Goal: Book appointment/travel/reservation

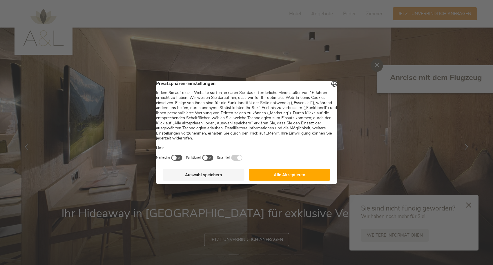
click at [309, 178] on button "Alle Akzeptieren" at bounding box center [289, 175] width 81 height 12
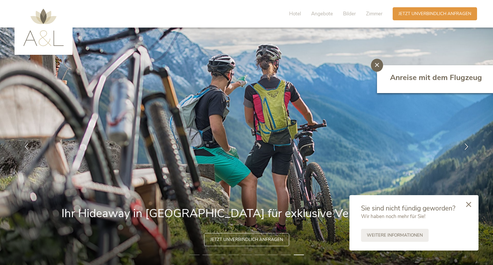
click at [473, 204] on div at bounding box center [469, 205] width 20 height 21
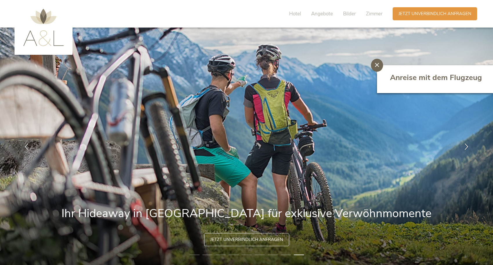
click at [378, 67] on div at bounding box center [377, 65] width 12 height 13
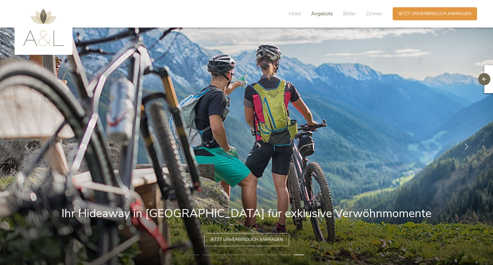
click at [325, 13] on span "Angebote" at bounding box center [322, 13] width 22 height 7
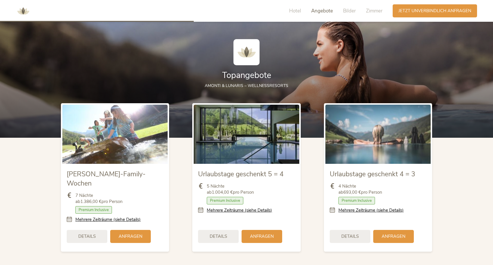
scroll to position [681, 0]
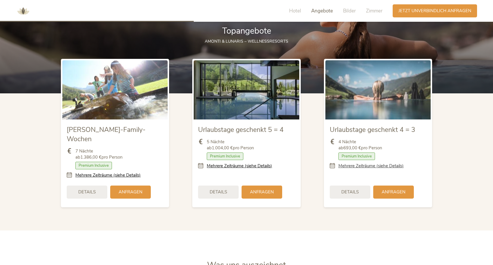
click at [356, 165] on link "Mehrere Zeiträume (siehe Details)" at bounding box center [370, 166] width 65 height 6
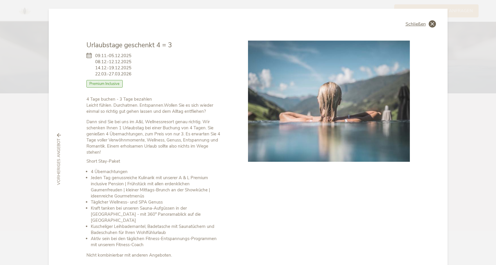
click at [418, 24] on span "Schließen" at bounding box center [415, 24] width 20 height 5
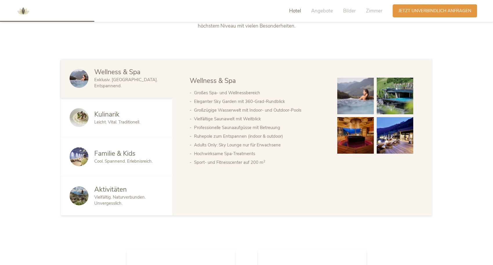
scroll to position [0, 0]
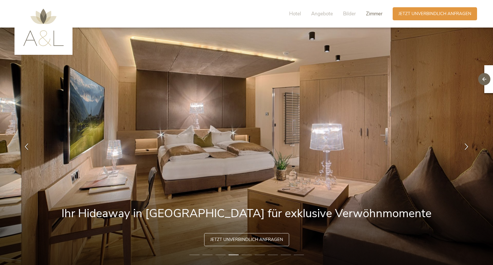
click at [373, 12] on span "Zimmer" at bounding box center [374, 13] width 17 height 7
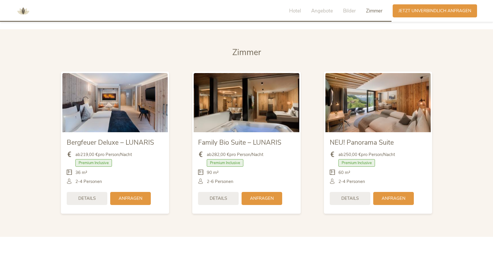
scroll to position [1375, 0]
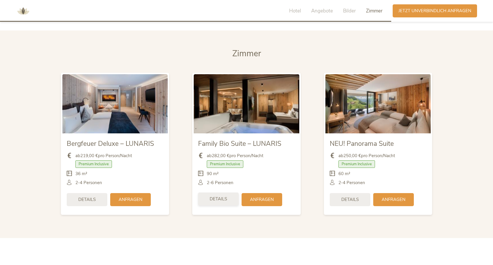
click at [217, 196] on span "Details" at bounding box center [218, 199] width 17 height 6
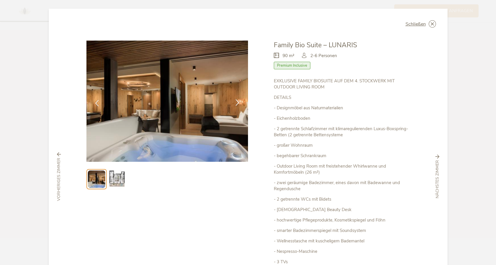
click at [237, 102] on icon at bounding box center [237, 102] width 7 height 7
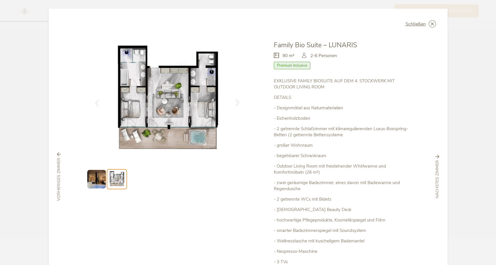
click at [237, 102] on icon at bounding box center [237, 102] width 7 height 7
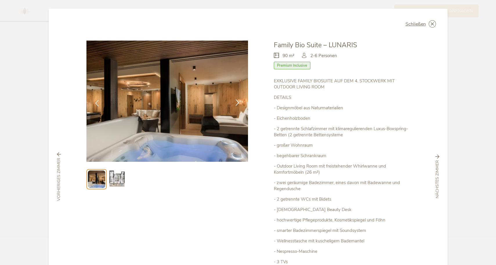
click at [237, 102] on icon at bounding box center [237, 102] width 7 height 7
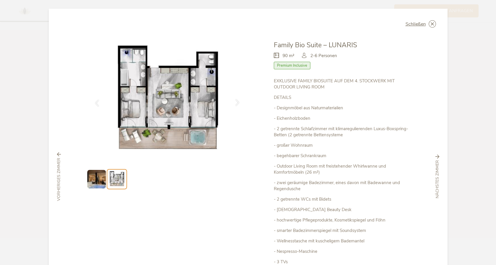
click at [237, 102] on icon at bounding box center [237, 102] width 7 height 7
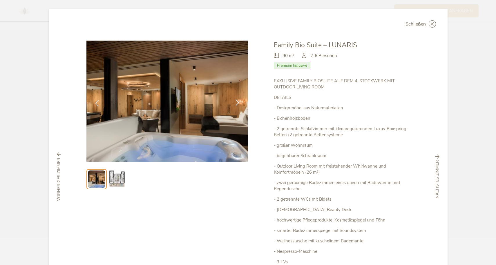
click at [237, 101] on icon at bounding box center [237, 102] width 7 height 7
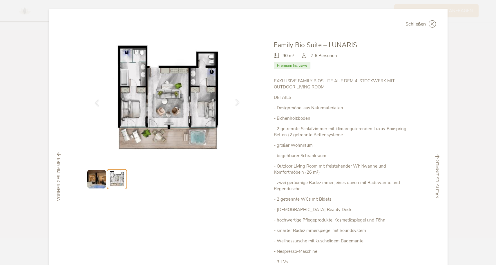
click at [237, 101] on icon at bounding box center [237, 102] width 7 height 7
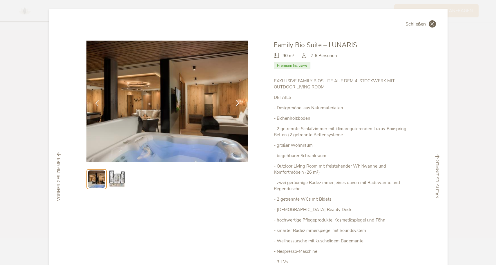
click at [412, 25] on span "Schließen" at bounding box center [415, 24] width 20 height 5
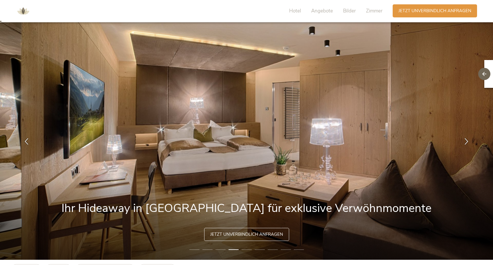
scroll to position [0, 0]
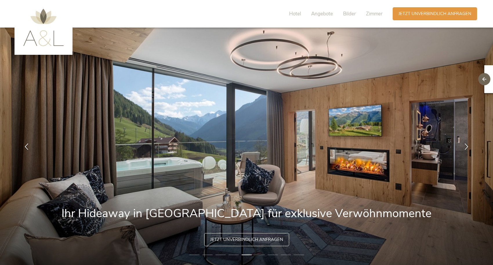
click at [46, 33] on img at bounding box center [43, 27] width 41 height 37
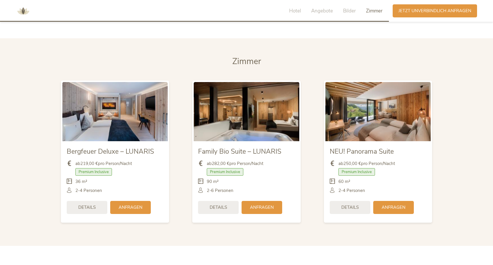
scroll to position [1265, 0]
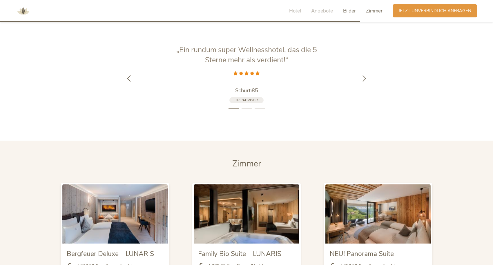
click at [372, 11] on span "Zimmer" at bounding box center [374, 11] width 17 height 7
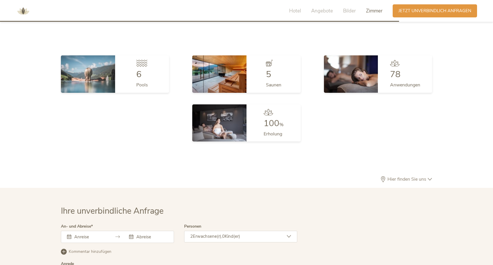
scroll to position [1733, 0]
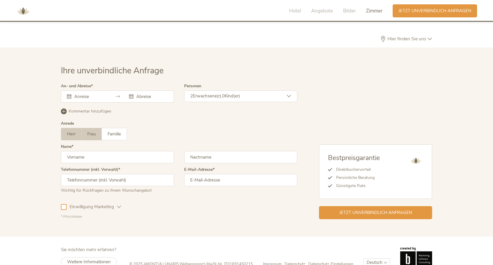
click at [93, 131] on span "Frau" at bounding box center [91, 134] width 8 height 6
type input "[PERSON_NAME]"
type input "Pascale"
type input "0"
type input "015123437097"
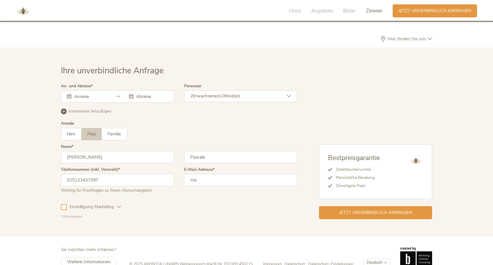
type input "miss"
type input "[EMAIL_ADDRESS][DOMAIN_NAME]"
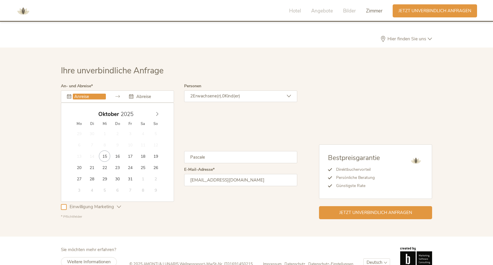
click at [81, 94] on input "text" at bounding box center [89, 97] width 33 height 6
click at [155, 112] on icon at bounding box center [157, 114] width 4 height 4
click at [159, 112] on icon at bounding box center [157, 114] width 4 height 4
click at [159, 109] on span at bounding box center [157, 113] width 10 height 8
type input "2025"
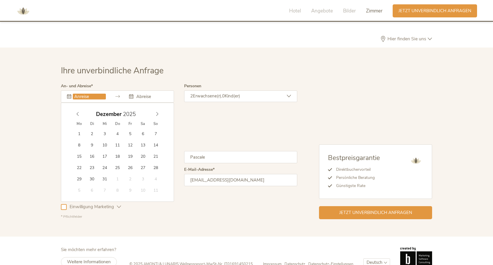
drag, startPoint x: 79, startPoint y: 103, endPoint x: 86, endPoint y: 102, distance: 6.5
click at [79, 112] on icon at bounding box center [78, 114] width 4 height 4
type input "[DATE]"
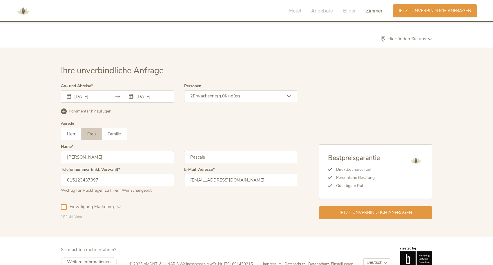
click at [132, 90] on div "[DATE] [DATE]" at bounding box center [117, 96] width 113 height 12
click at [130, 94] on icon at bounding box center [131, 96] width 4 height 4
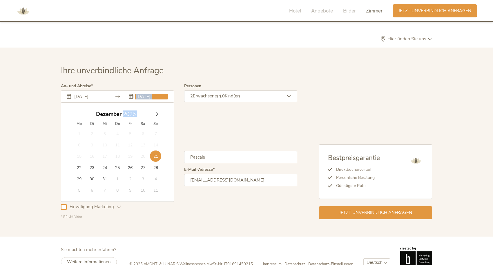
click at [137, 94] on input "[DATE]" at bounding box center [151, 97] width 33 height 6
type input "[DATE]"
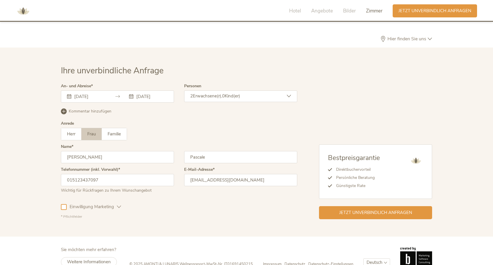
click at [179, 128] on div "Herr Frau Familie Herr Frau Familie" at bounding box center [179, 134] width 236 height 12
click at [113, 90] on div "[DATE] [DATE]" at bounding box center [117, 96] width 113 height 12
click at [156, 94] on input "[DATE]" at bounding box center [151, 97] width 33 height 6
click at [197, 121] on div "Anrede Herr Frau Familie Herr Frau Familie" at bounding box center [179, 132] width 236 height 23
click at [259, 90] on div "2 Erwachsene(r), 0 Kind(er)" at bounding box center [240, 96] width 113 height 12
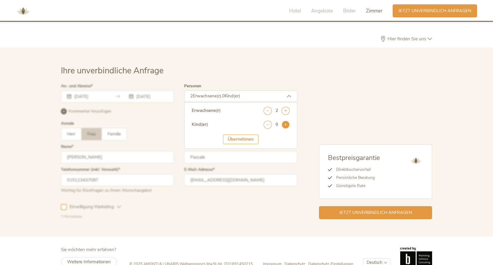
click at [286, 121] on icon at bounding box center [286, 125] width 8 height 8
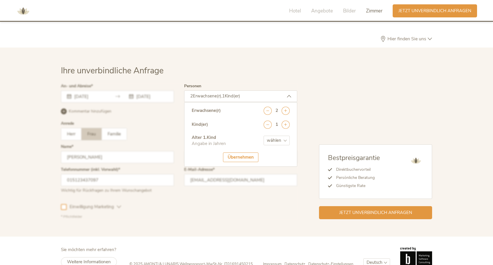
select select "9"
click at [232, 153] on div "Übernehmen" at bounding box center [240, 158] width 35 height 10
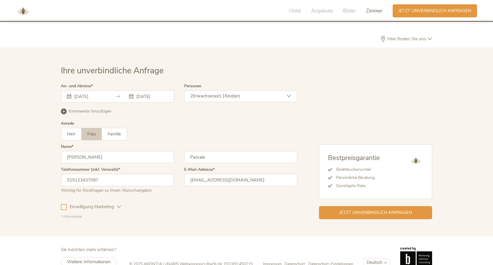
click at [141, 107] on div "Kommentar hinzufügen Kommentar entfernen" at bounding box center [179, 110] width 236 height 7
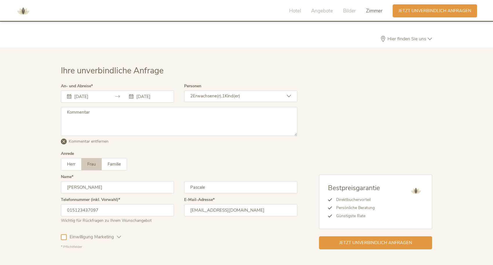
click at [71, 94] on icon at bounding box center [69, 96] width 4 height 4
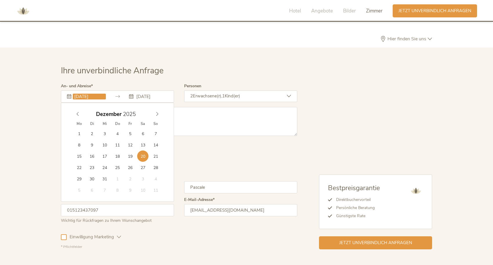
click at [90, 94] on input "[DATE]" at bounding box center [89, 97] width 33 height 6
click at [157, 94] on input "[DATE]" at bounding box center [151, 97] width 33 height 6
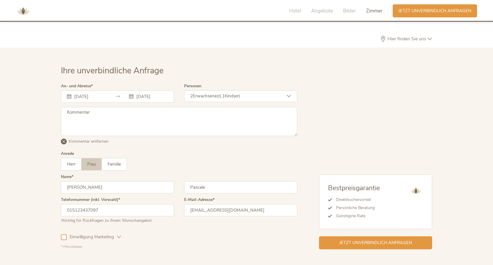
click at [188, 137] on div "Kommentar hinzufügen Kommentar entfernen" at bounding box center [179, 140] width 236 height 7
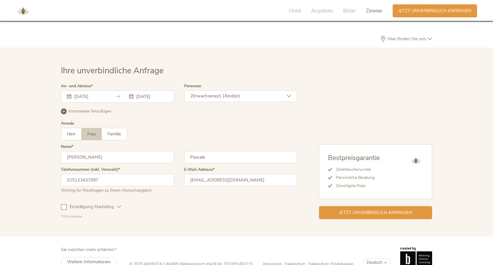
click at [100, 107] on div "Kommentar hinzufügen Kommentar entfernen" at bounding box center [179, 110] width 236 height 7
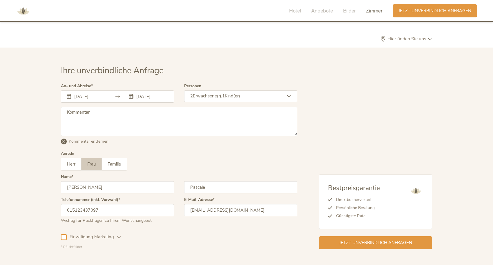
click at [123, 111] on textarea at bounding box center [179, 121] width 236 height 29
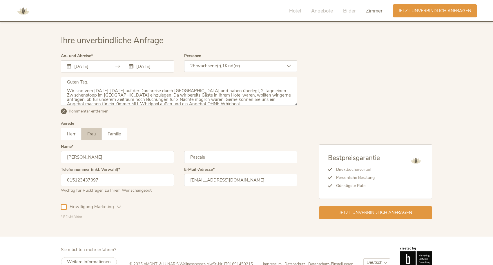
scroll to position [25, 0]
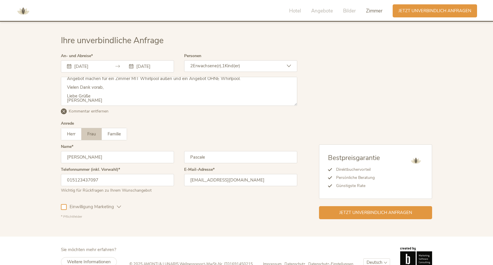
drag, startPoint x: 67, startPoint y: 69, endPoint x: 290, endPoint y: 108, distance: 226.3
click at [290, 108] on div "Guten Tag, Wir sind vom [DATE]-[DATE] auf der Durchreise durch [GEOGRAPHIC_DATA…" at bounding box center [179, 99] width 236 height 45
type textarea "Guten Tag, Wir sind vom [DATE]-[DATE] auf der Durchreise durch [GEOGRAPHIC_DATA…"
click at [360, 209] on span "Jetzt unverbindlich anfragen" at bounding box center [375, 212] width 73 height 6
